Goal: Task Accomplishment & Management: Manage account settings

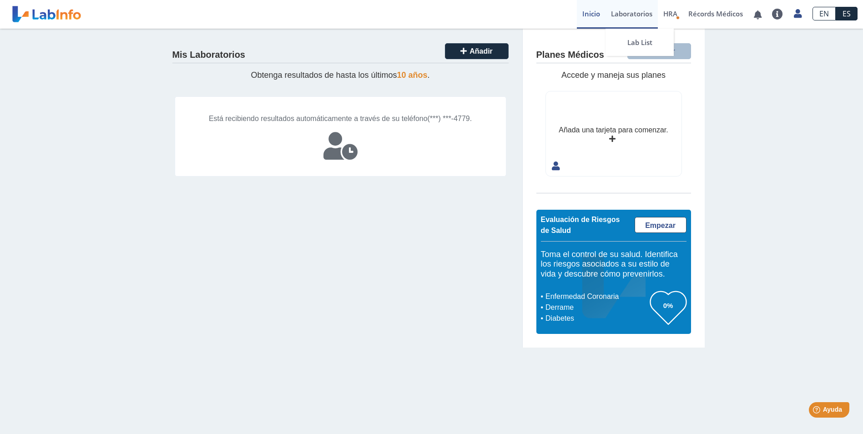
click at [640, 15] on link "Laboratorios" at bounding box center [631, 14] width 52 height 29
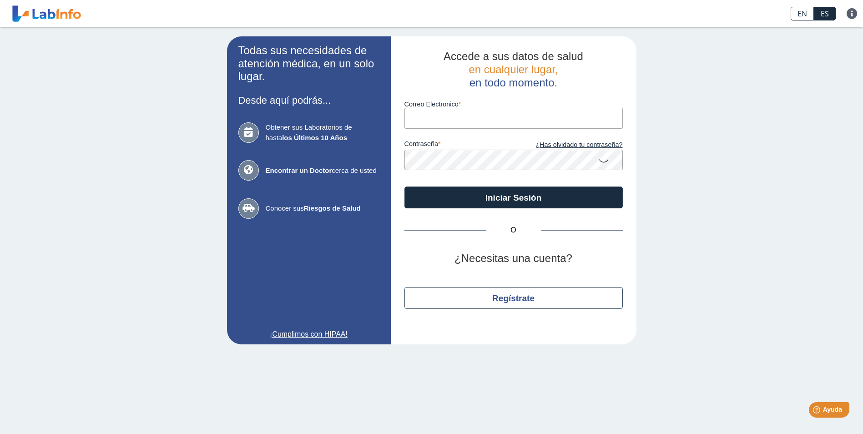
click at [440, 120] on input "Correo Electronico" at bounding box center [513, 118] width 218 height 20
type input "[EMAIL_ADDRESS][DOMAIN_NAME]"
click at [404, 187] on button "Iniciar Sesión" at bounding box center [513, 198] width 218 height 22
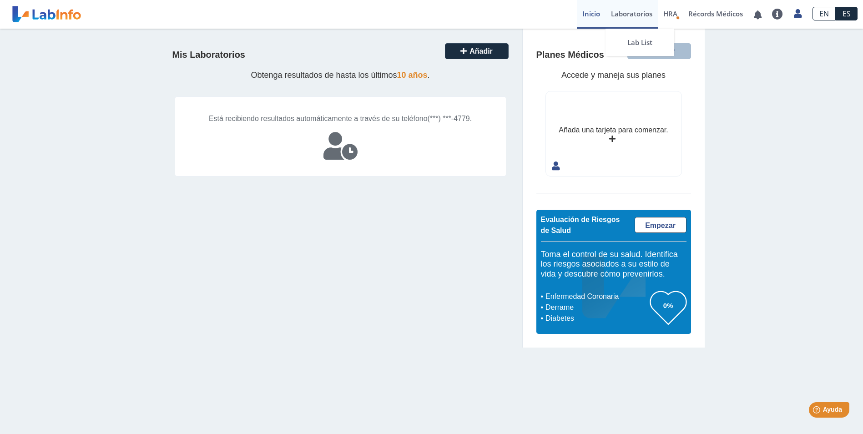
click at [633, 12] on link "Laboratorios" at bounding box center [631, 14] width 52 height 29
